Goal: Task Accomplishment & Management: Manage account settings

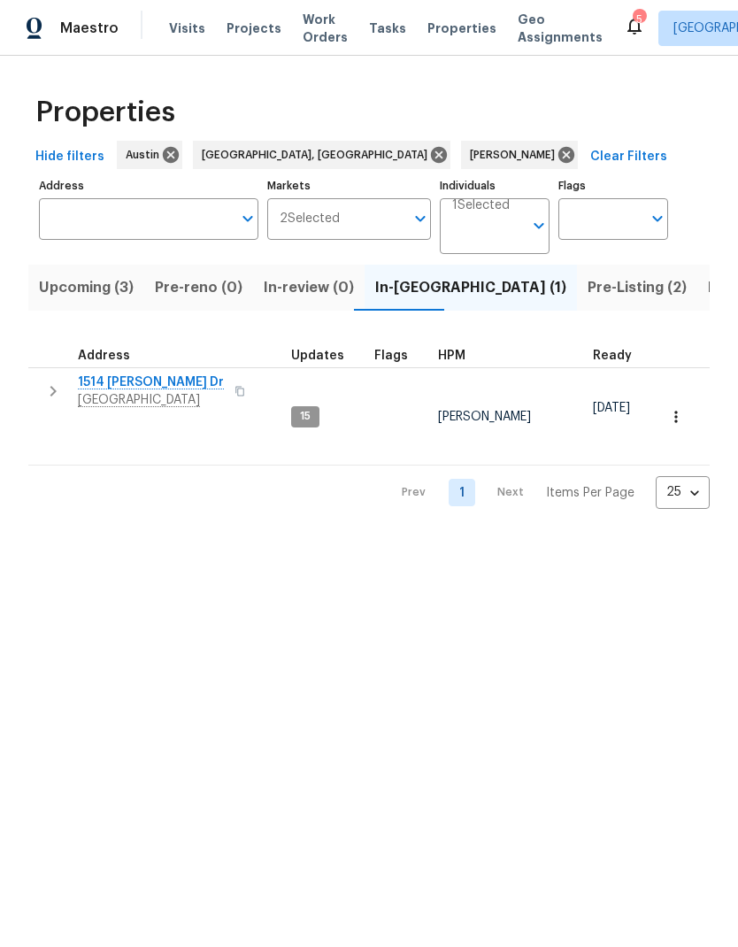
click at [106, 292] on span "Upcoming (3)" at bounding box center [86, 287] width 95 height 25
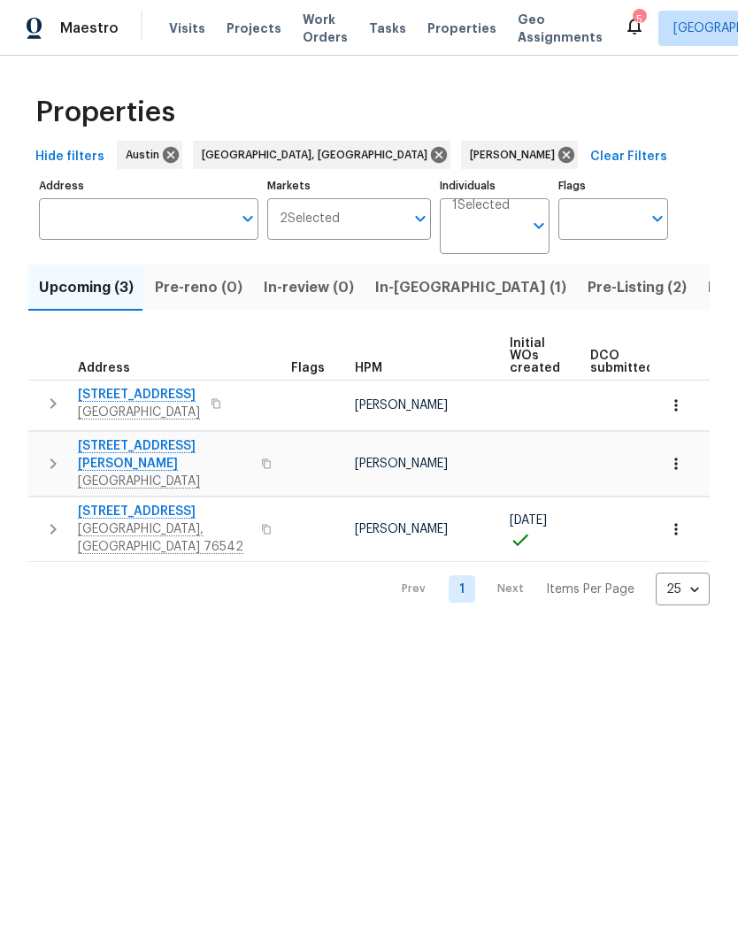
click at [676, 524] on icon "button" at bounding box center [675, 530] width 3 height 12
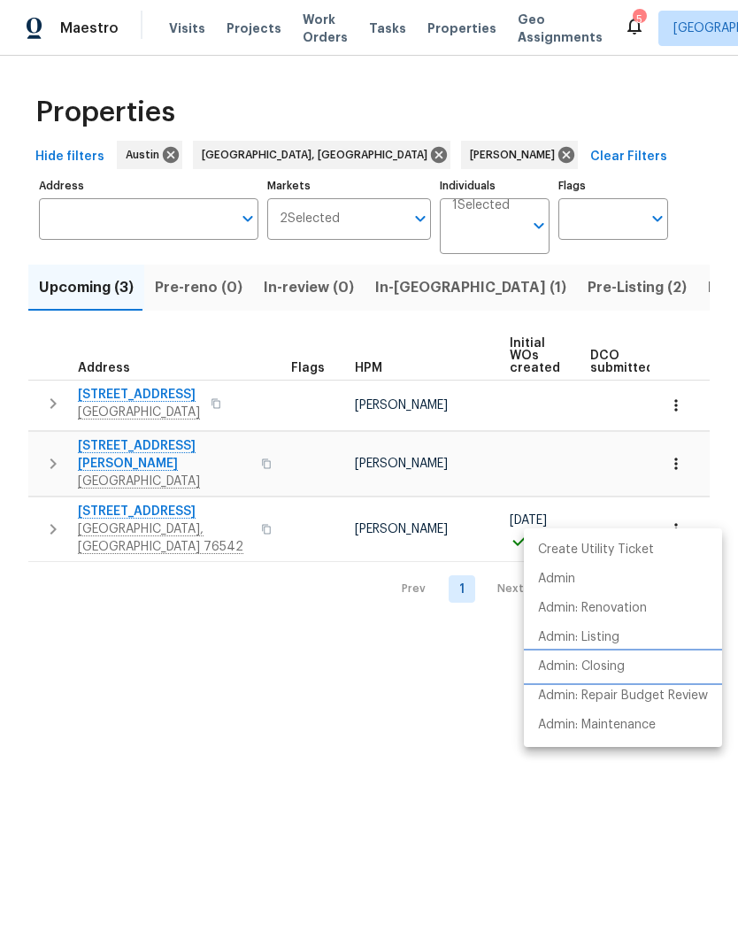
click at [644, 666] on li "Admin: Closing" at bounding box center [623, 666] width 198 height 29
click at [428, 680] on div at bounding box center [369, 473] width 738 height 947
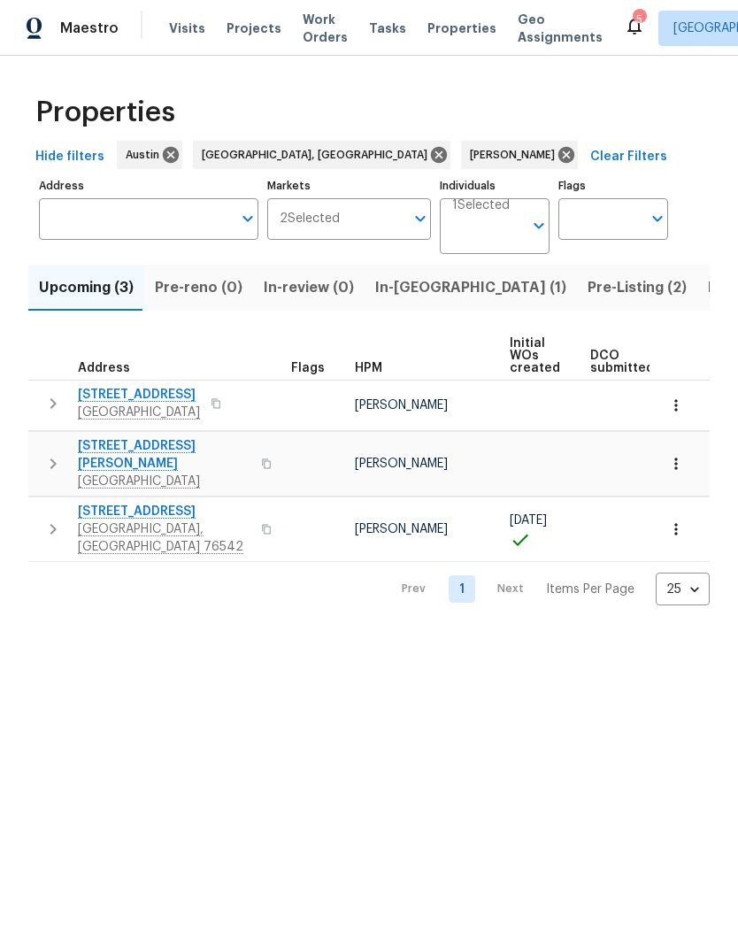
click at [680, 458] on icon "button" at bounding box center [676, 464] width 18 height 18
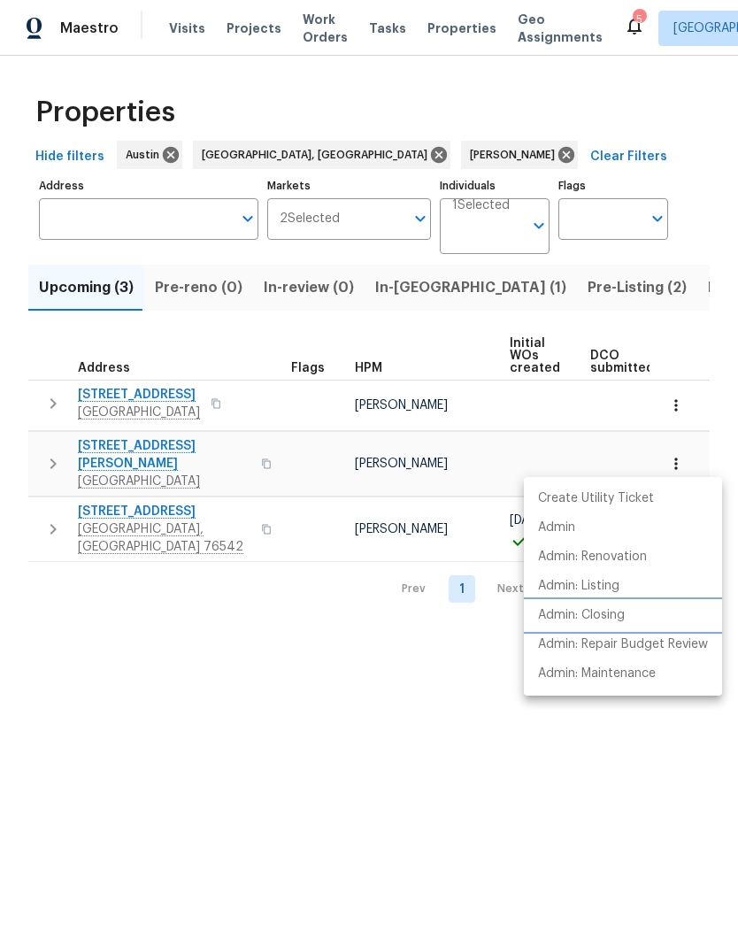
click at [631, 618] on li "Admin: Closing" at bounding box center [623, 615] width 198 height 29
click at [394, 696] on div at bounding box center [369, 473] width 738 height 947
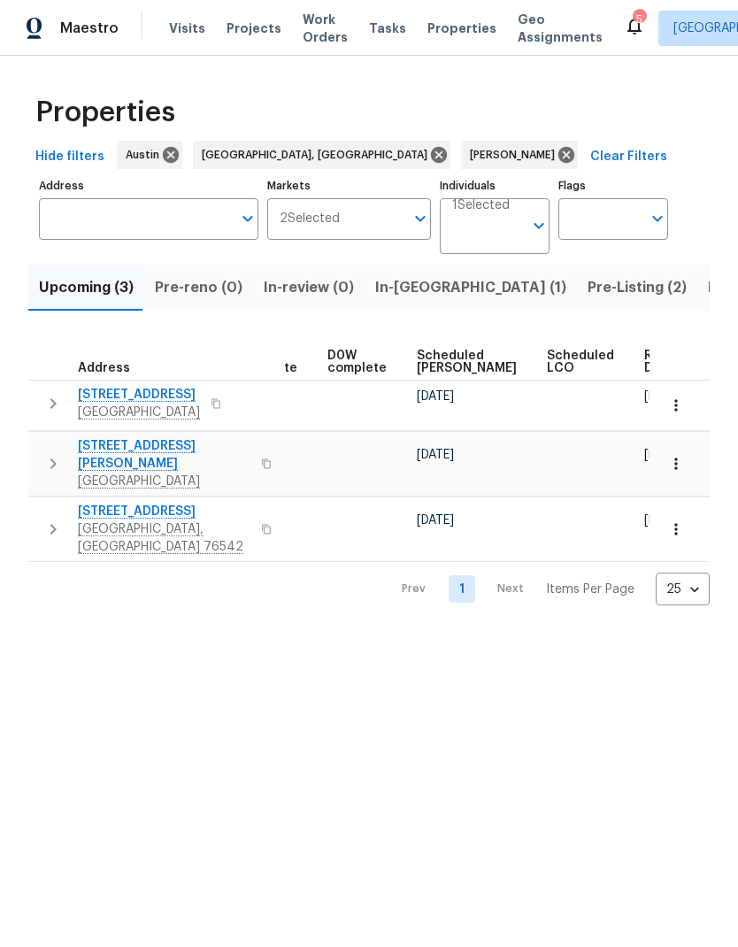
scroll to position [0, 445]
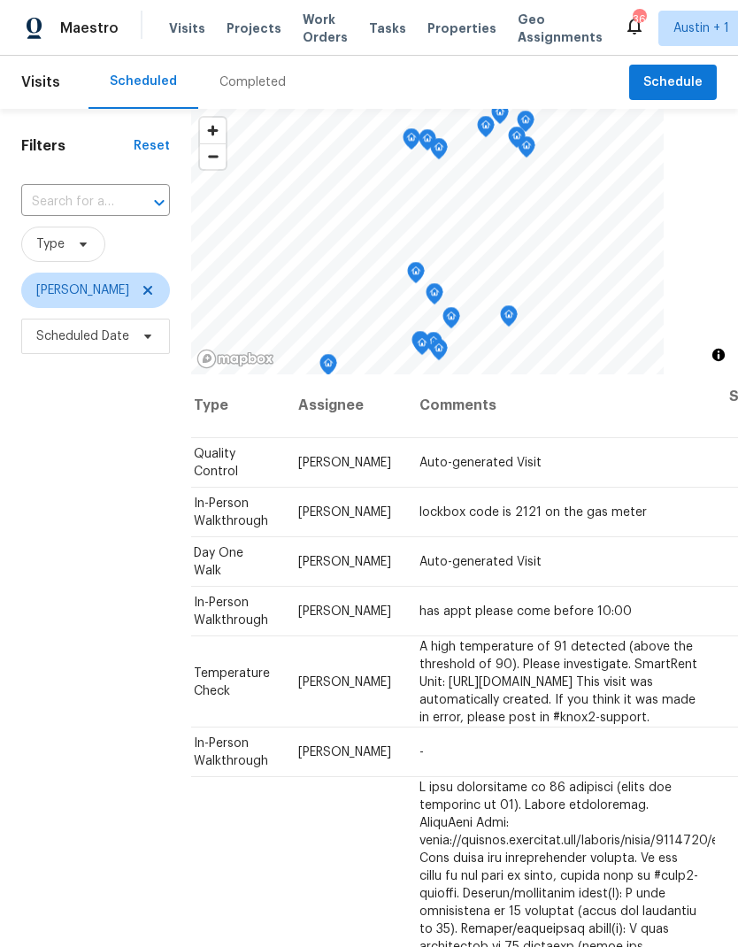
scroll to position [1, 158]
click at [0, 0] on icon at bounding box center [0, 0] width 0 height 0
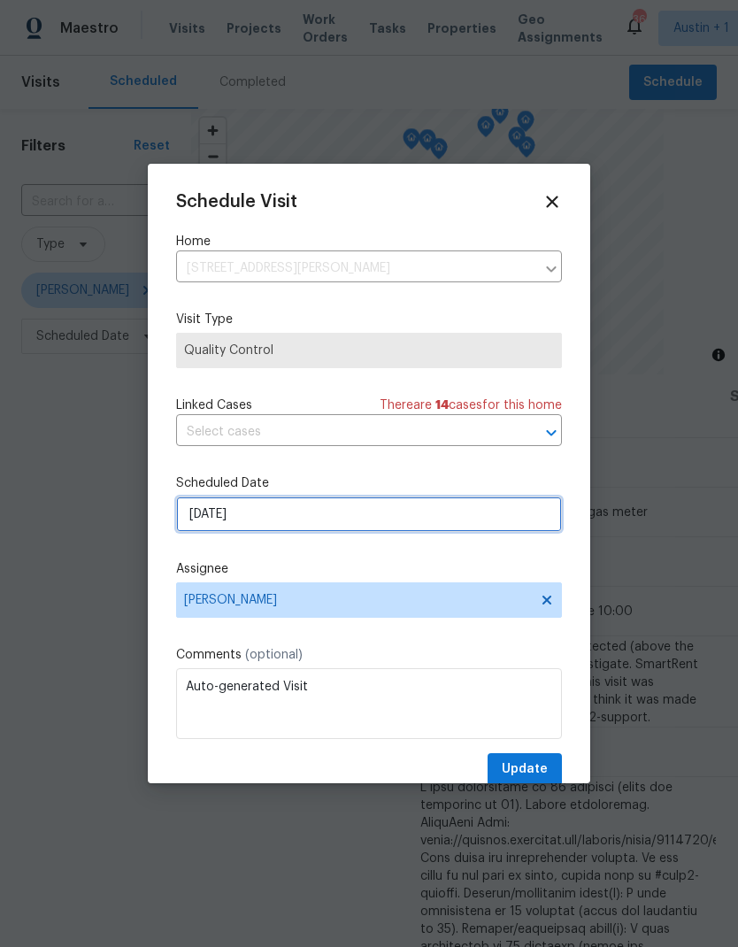
click at [366, 525] on input "8/18/2025" at bounding box center [369, 514] width 386 height 35
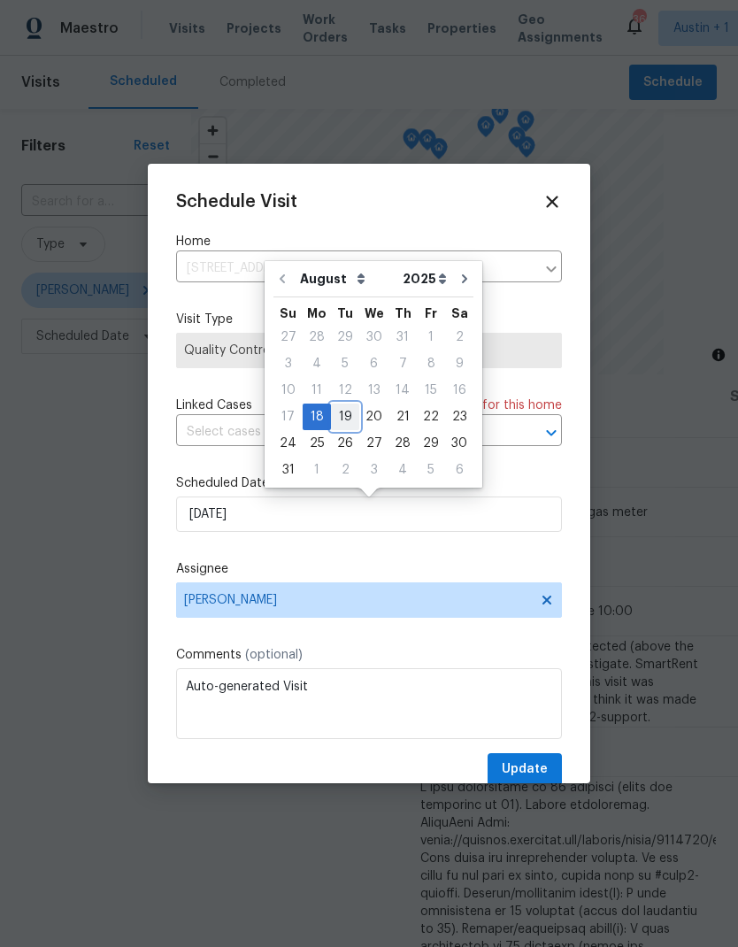
click at [339, 423] on div "19" at bounding box center [345, 416] width 28 height 25
type input "8/19/2025"
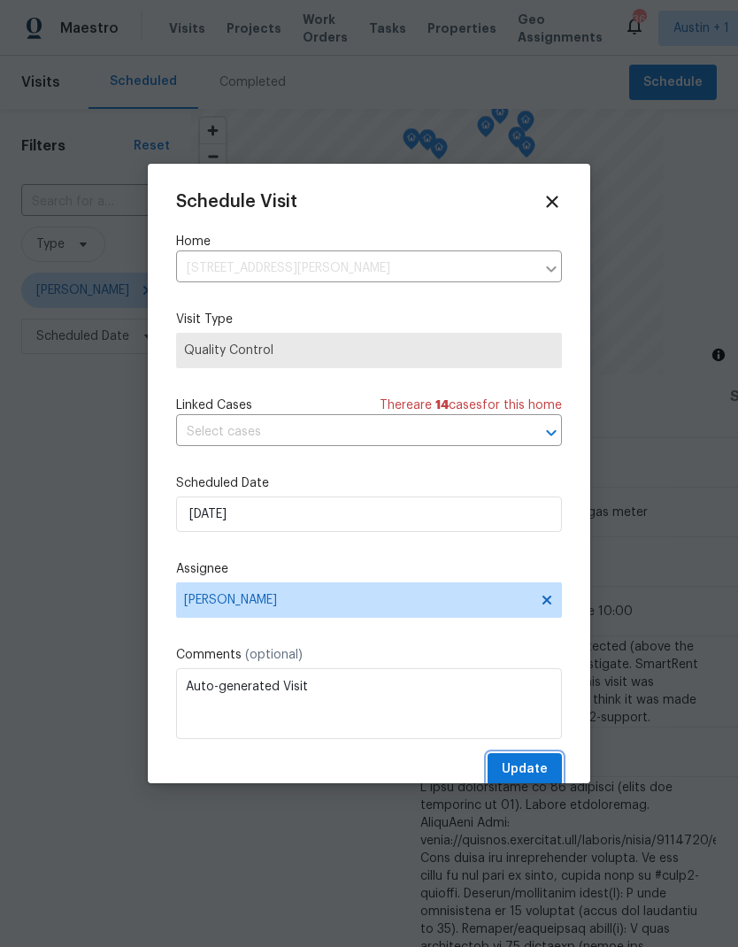
click at [528, 762] on button "Update" at bounding box center [525, 769] width 74 height 33
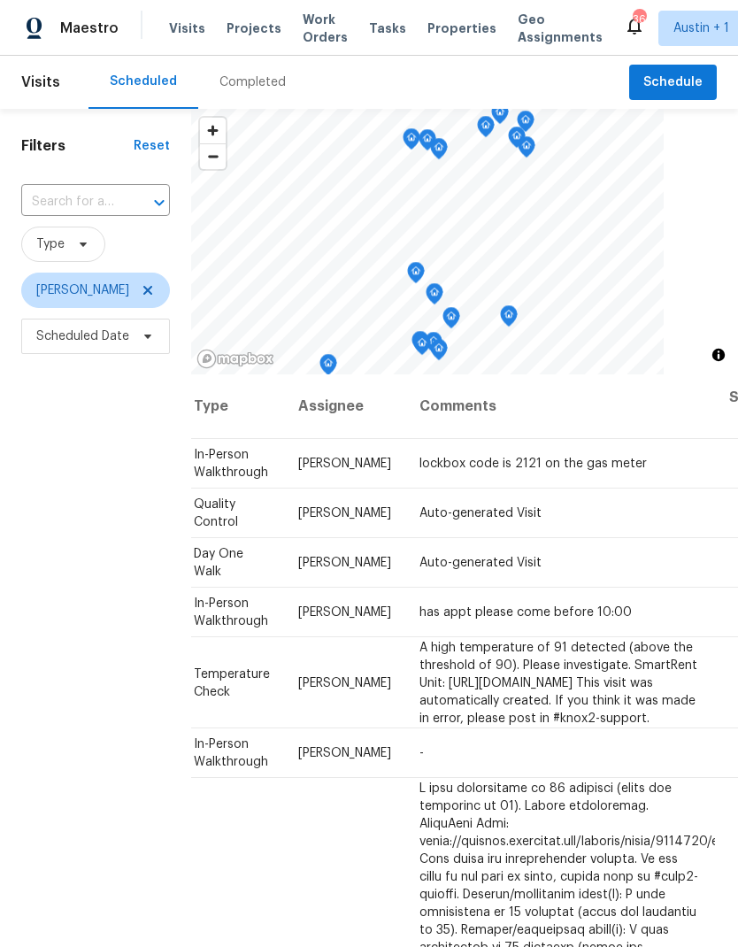
scroll to position [0, 158]
